Goal: Task Accomplishment & Management: Manage account settings

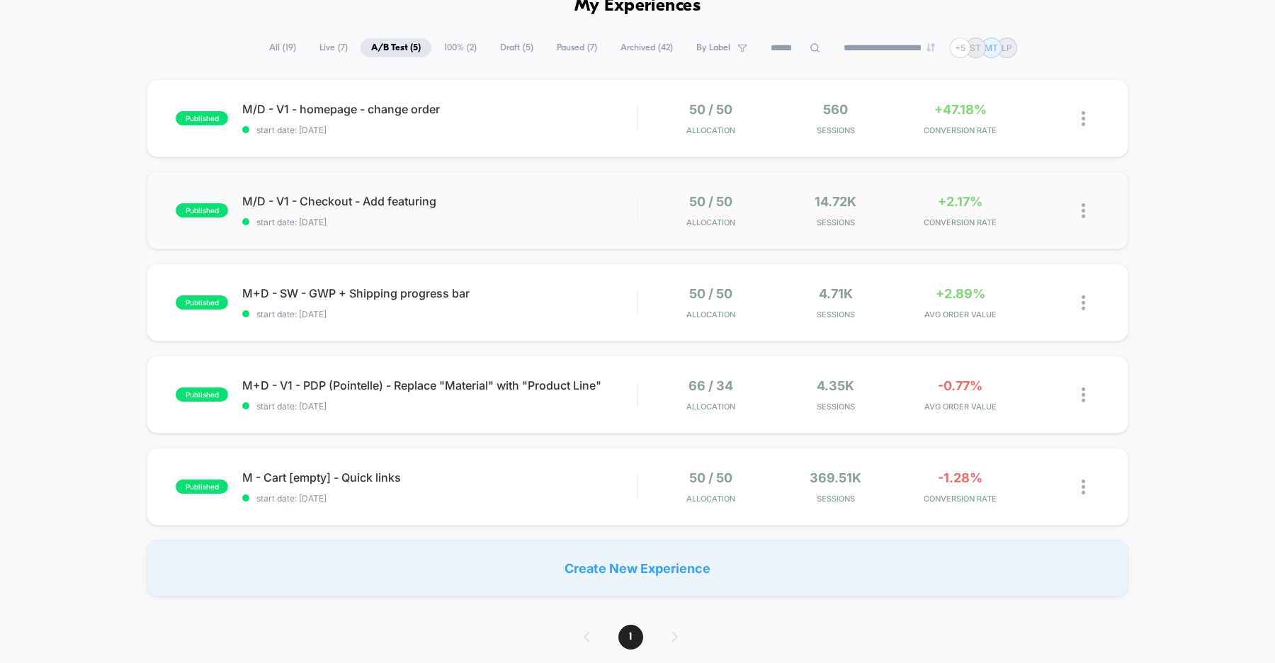
scroll to position [113, 0]
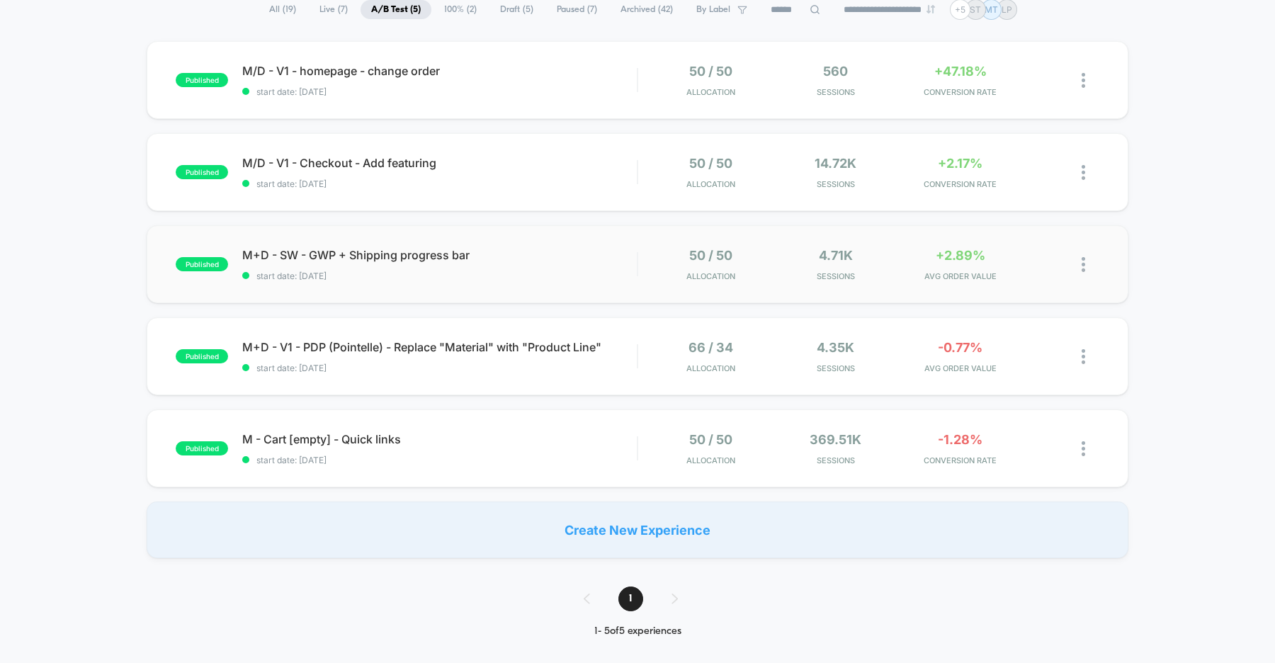
click at [1084, 260] on img at bounding box center [1083, 264] width 4 height 15
click at [1000, 247] on div "Pause" at bounding box center [1010, 249] width 127 height 32
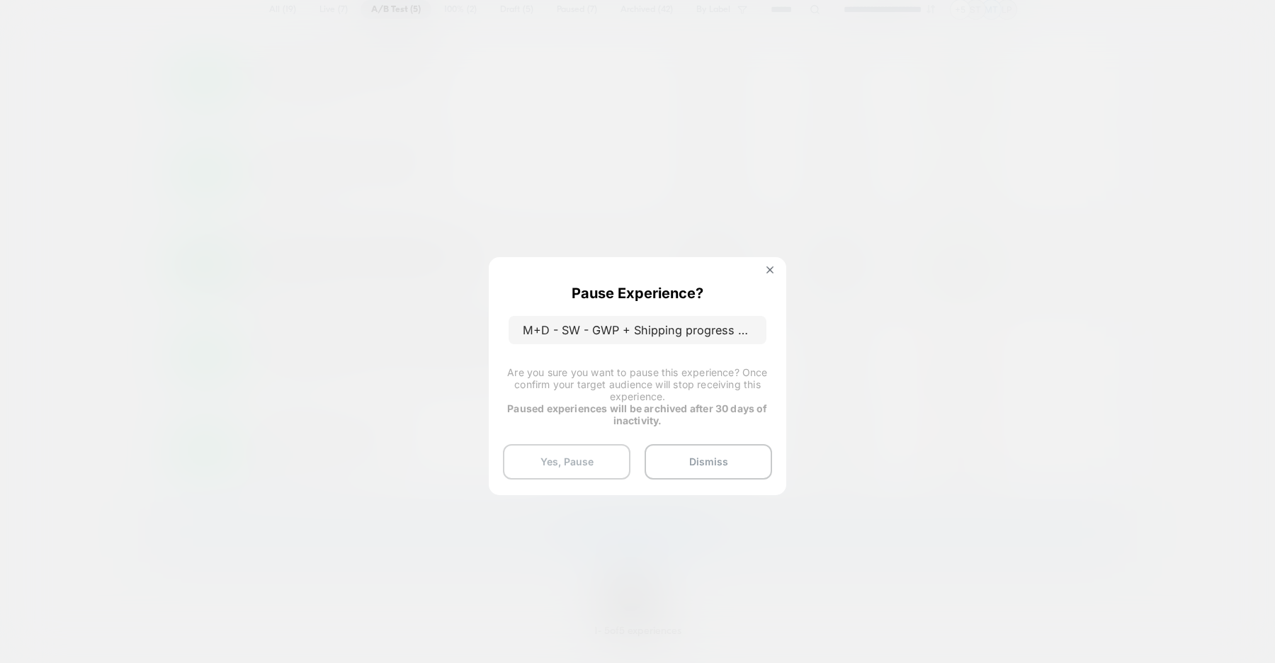
click at [558, 463] on button "Yes, Pause" at bounding box center [566, 461] width 127 height 35
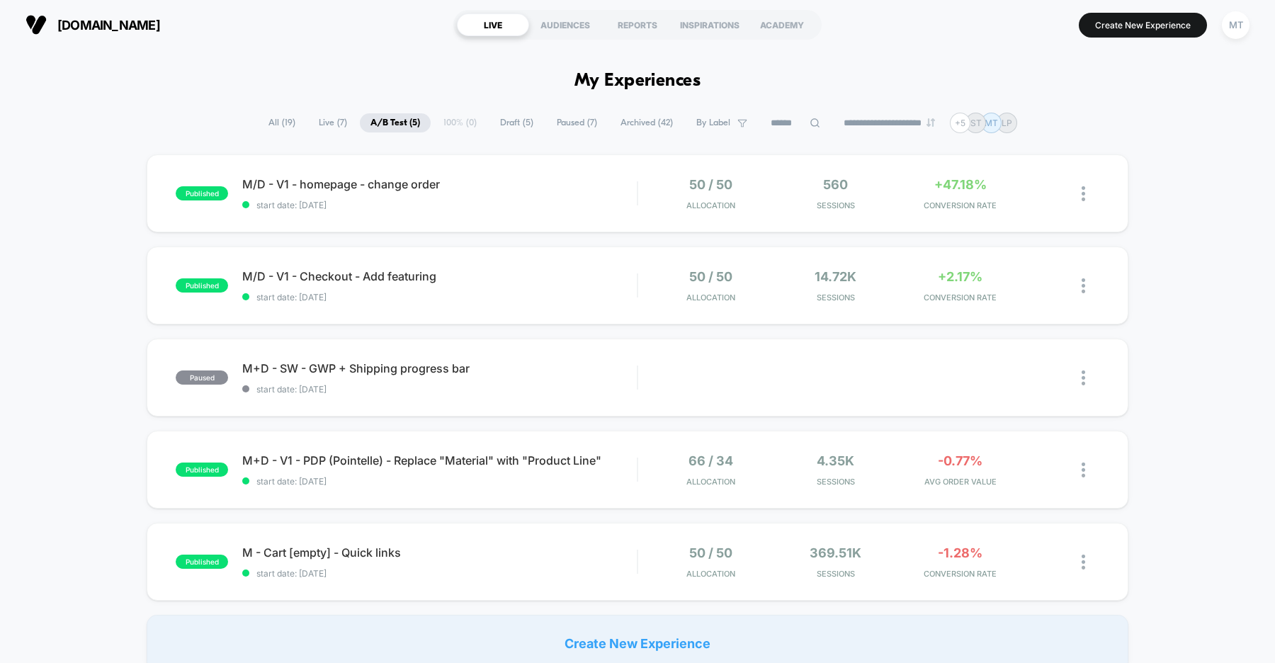
click at [160, 24] on span "uk.organicbasics.com" at bounding box center [108, 25] width 103 height 15
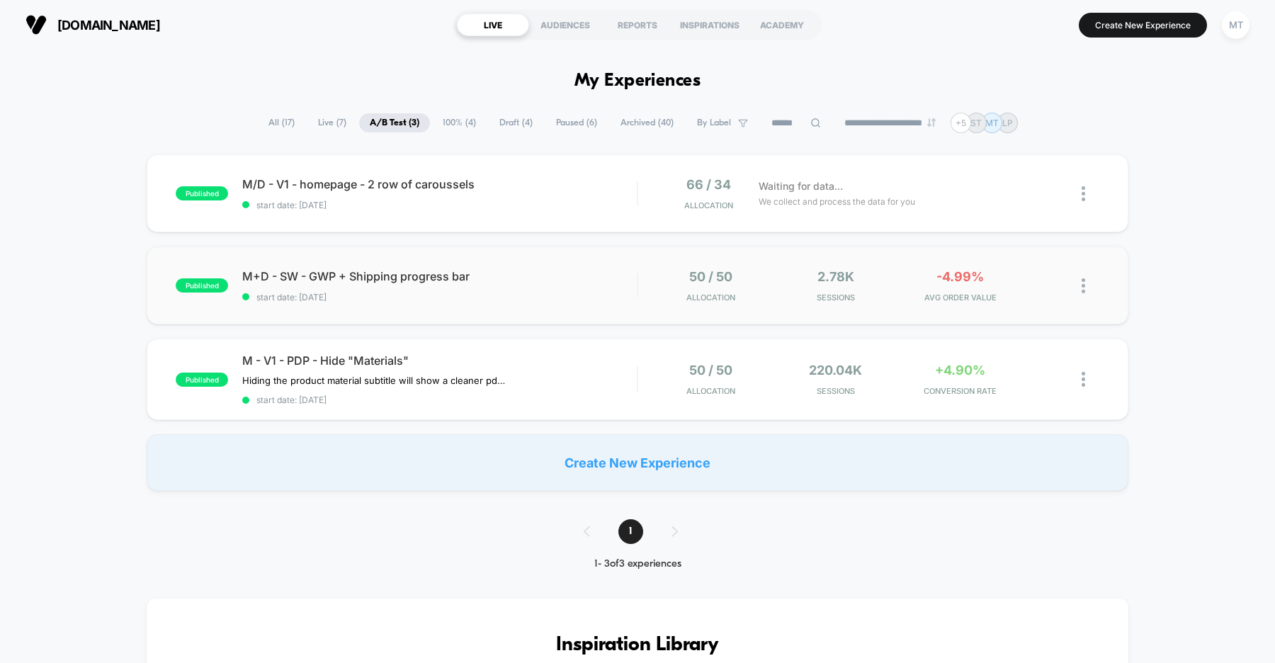
click at [1081, 285] on img at bounding box center [1083, 285] width 4 height 15
click at [1003, 268] on div "Pause" at bounding box center [1010, 270] width 127 height 32
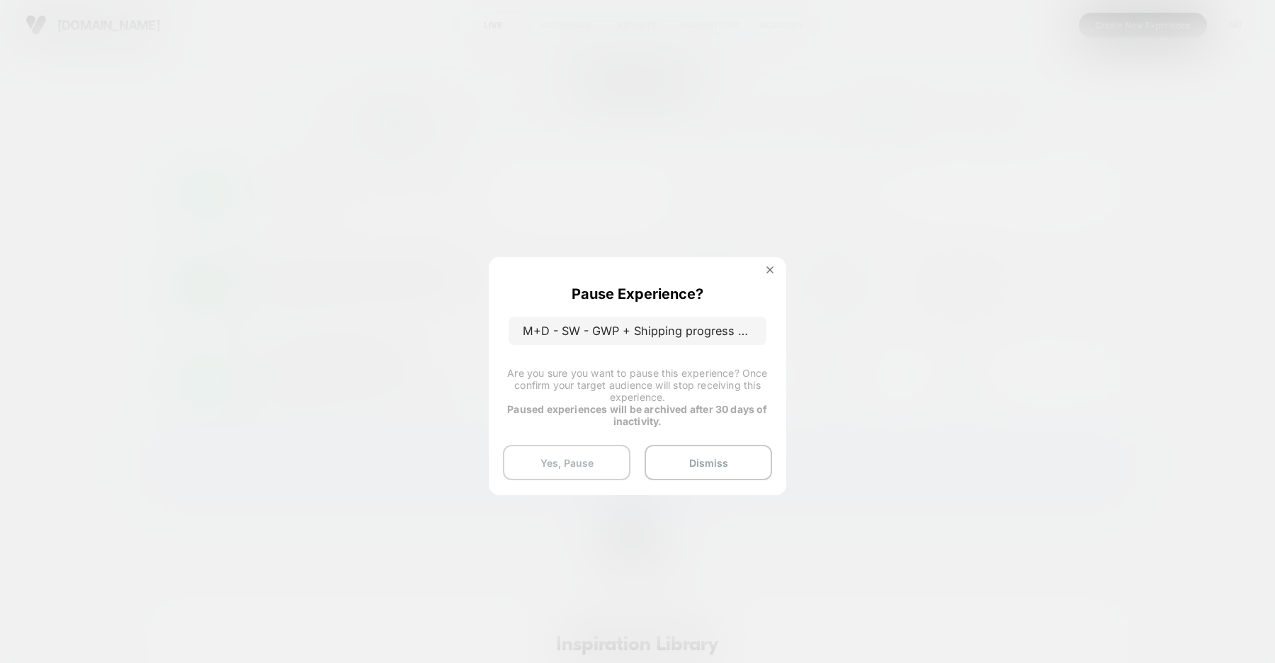
click at [555, 457] on button "Yes, Pause" at bounding box center [566, 462] width 127 height 35
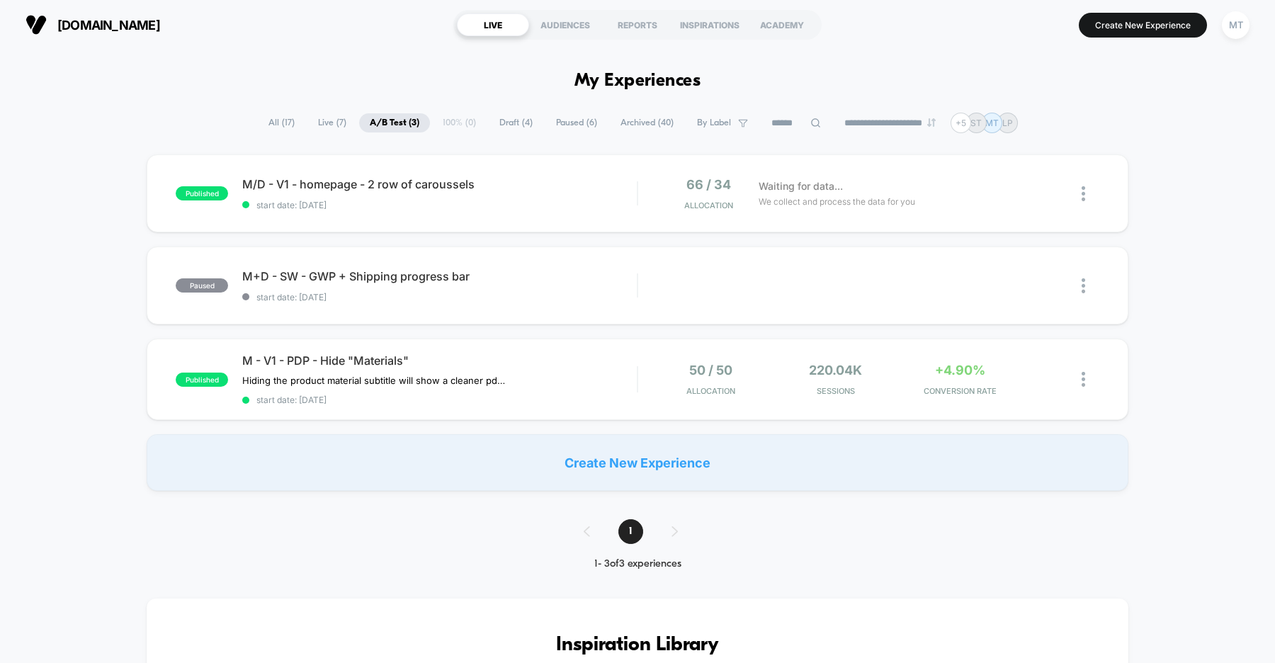
click at [120, 26] on span "[DOMAIN_NAME]" at bounding box center [108, 25] width 103 height 15
